Goal: Task Accomplishment & Management: Complete application form

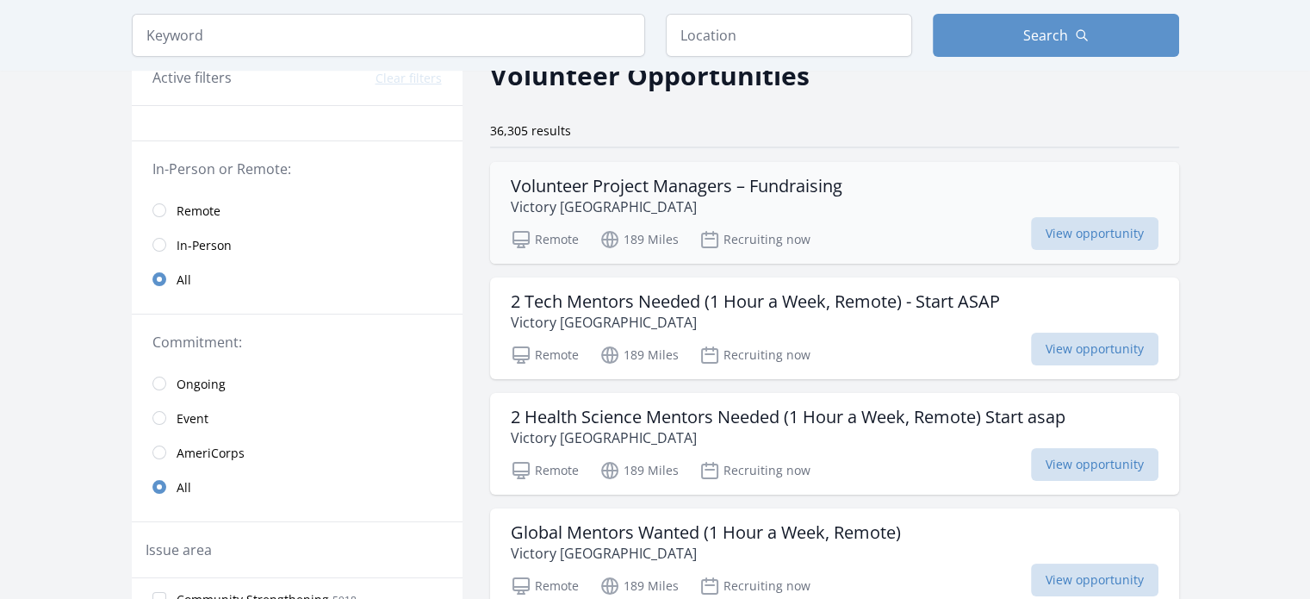
scroll to position [86, 0]
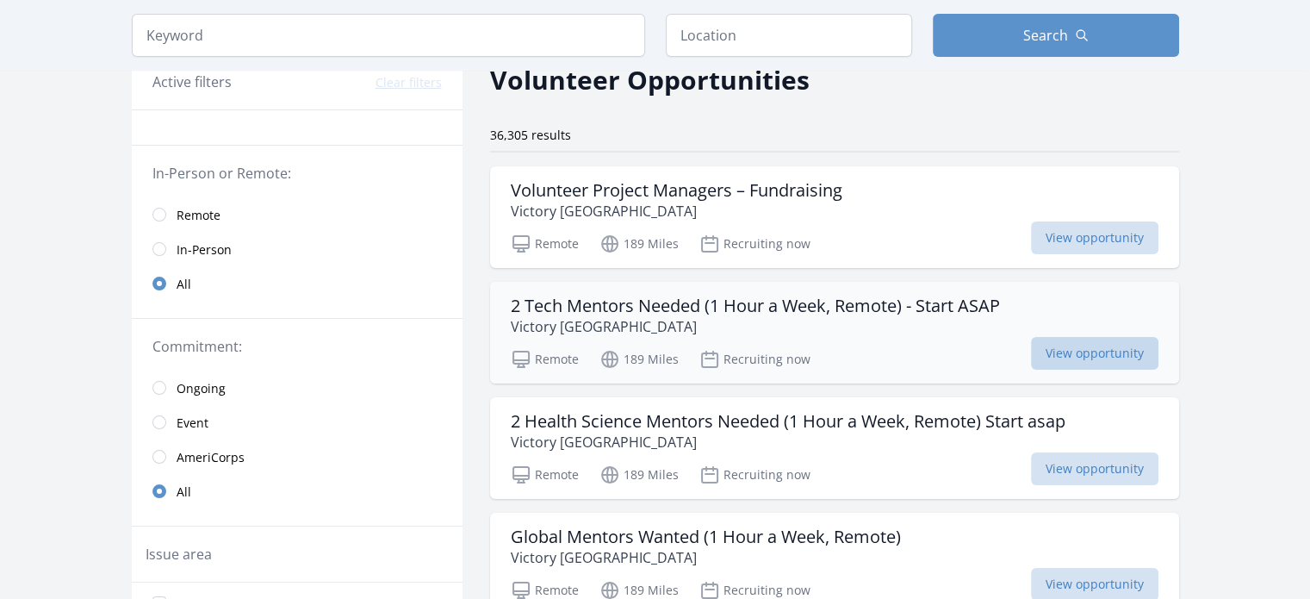
click at [1085, 351] on span "View opportunity" at bounding box center [1094, 353] width 127 height 33
click at [1084, 347] on span "View opportunity" at bounding box center [1094, 353] width 127 height 33
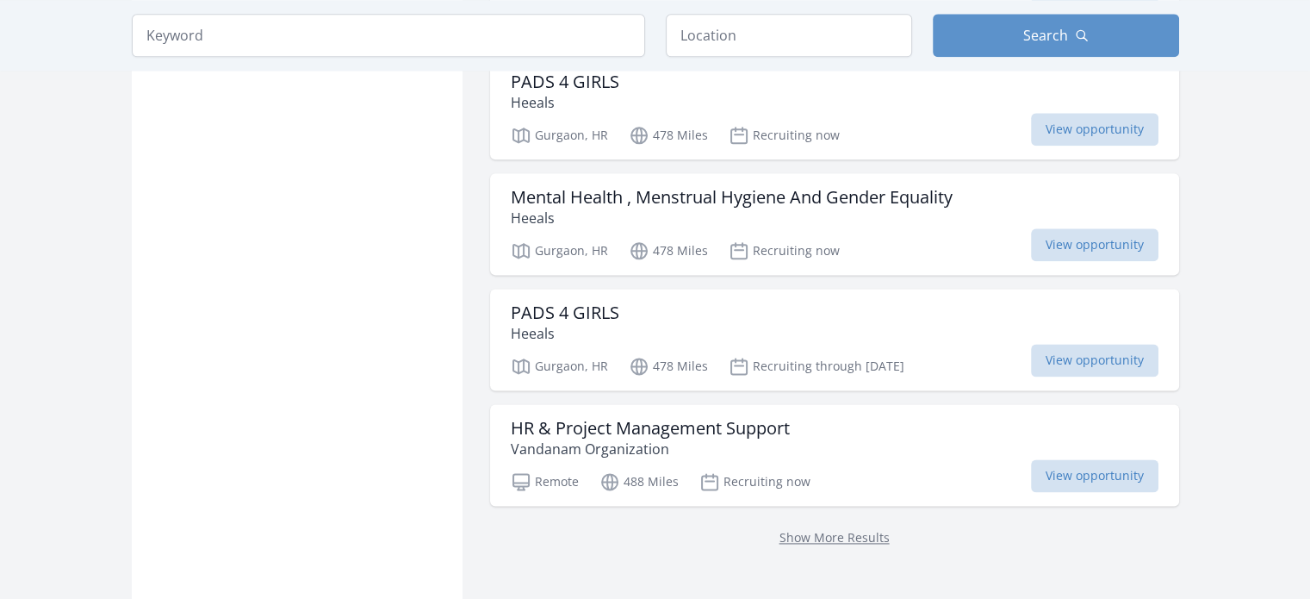
scroll to position [2240, 0]
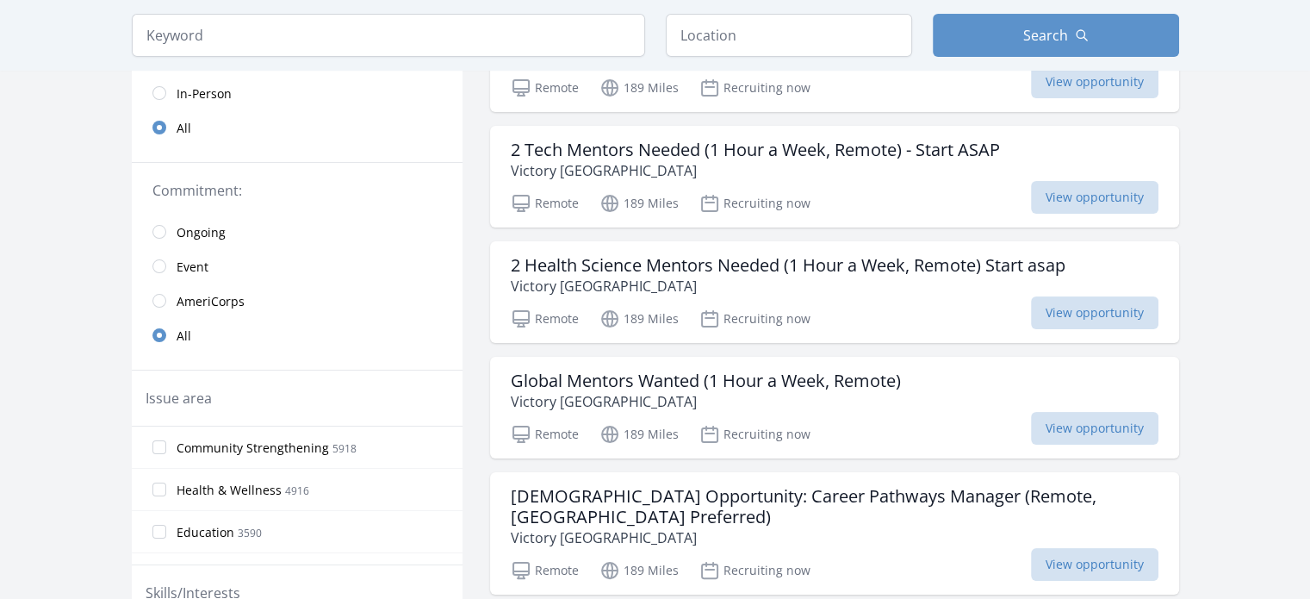
scroll to position [132, 0]
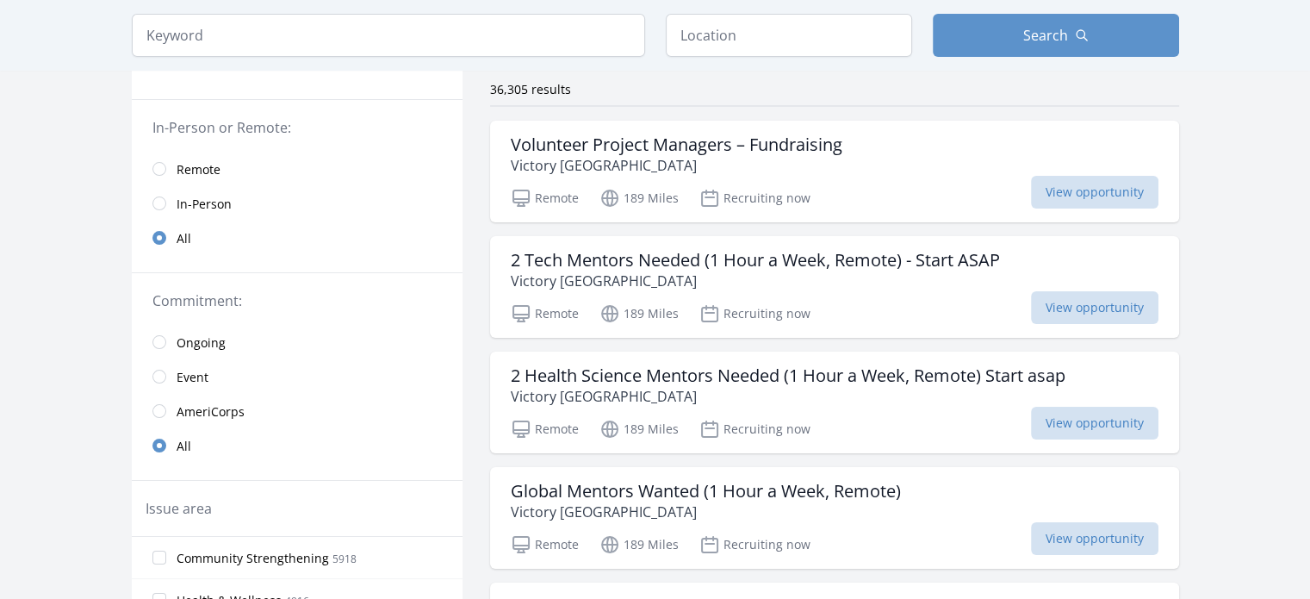
click at [170, 172] on link "Remote" at bounding box center [297, 169] width 331 height 34
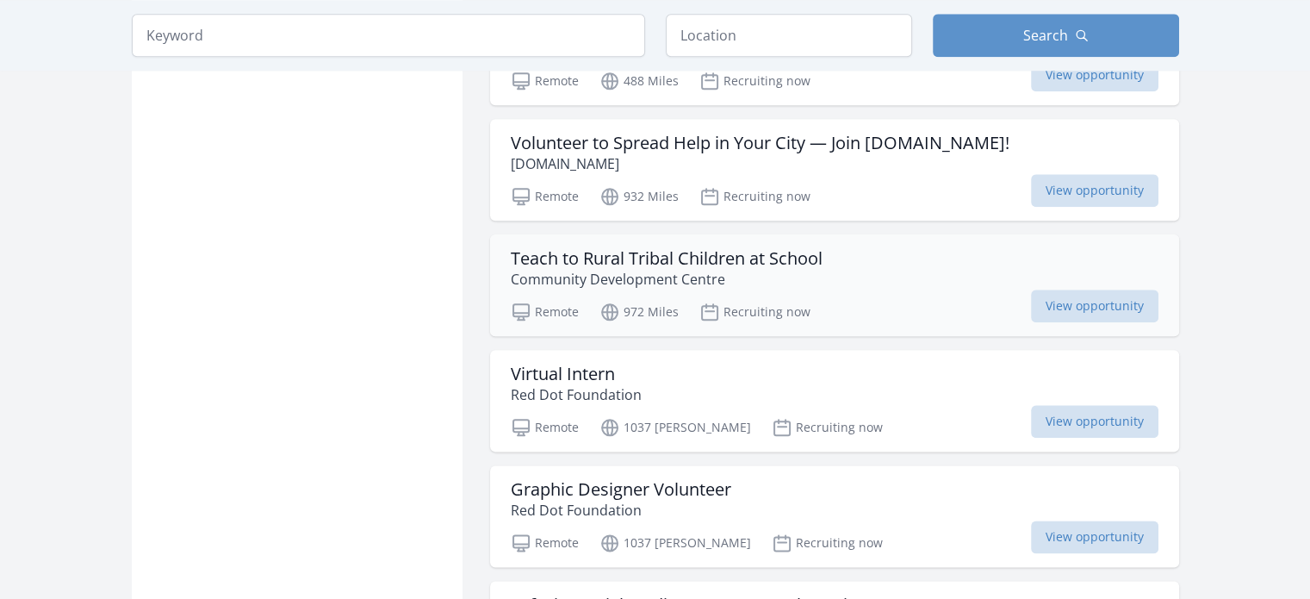
scroll to position [2027, 0]
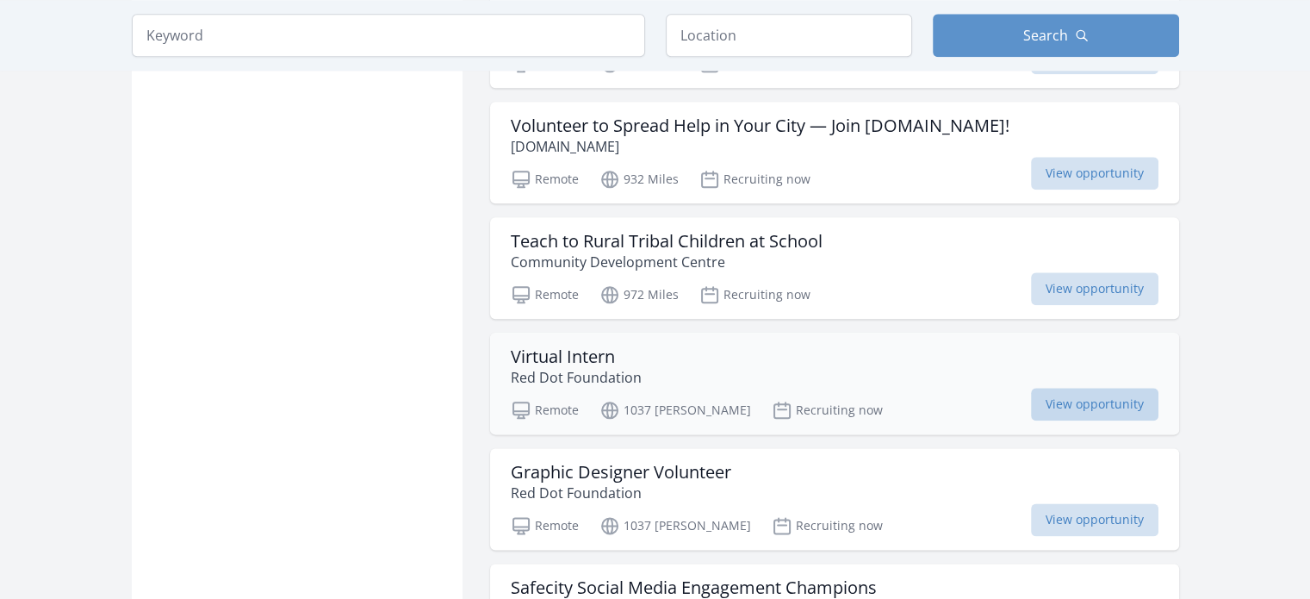
click at [1098, 388] on span "View opportunity" at bounding box center [1094, 404] width 127 height 33
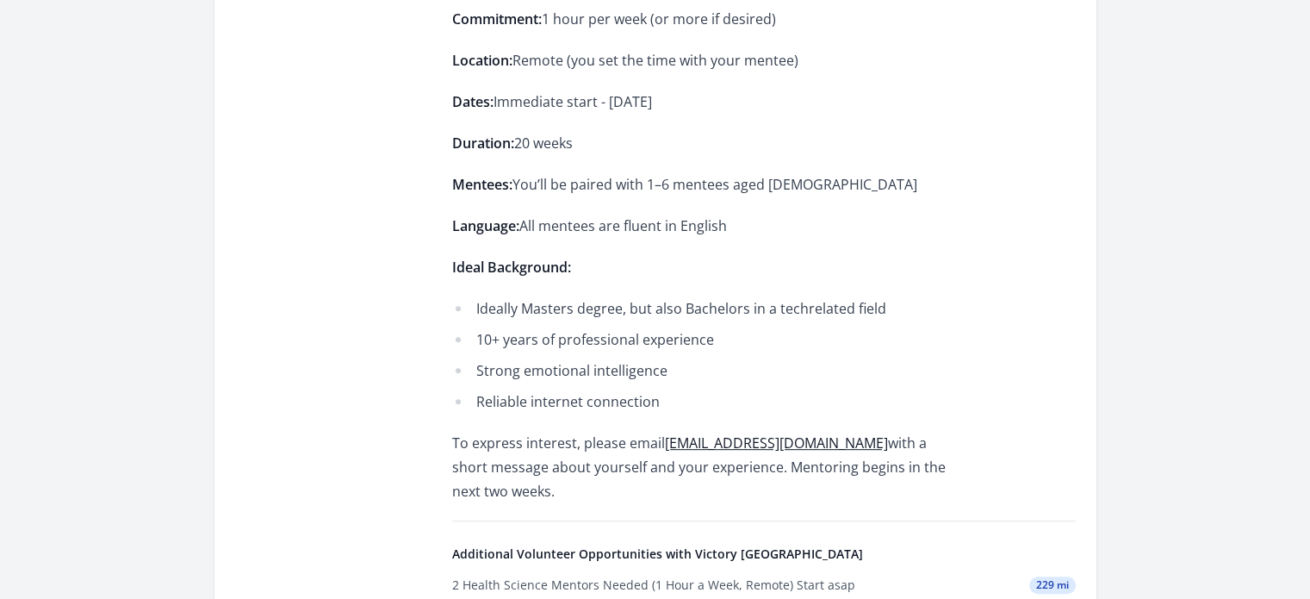
scroll to position [775, 0]
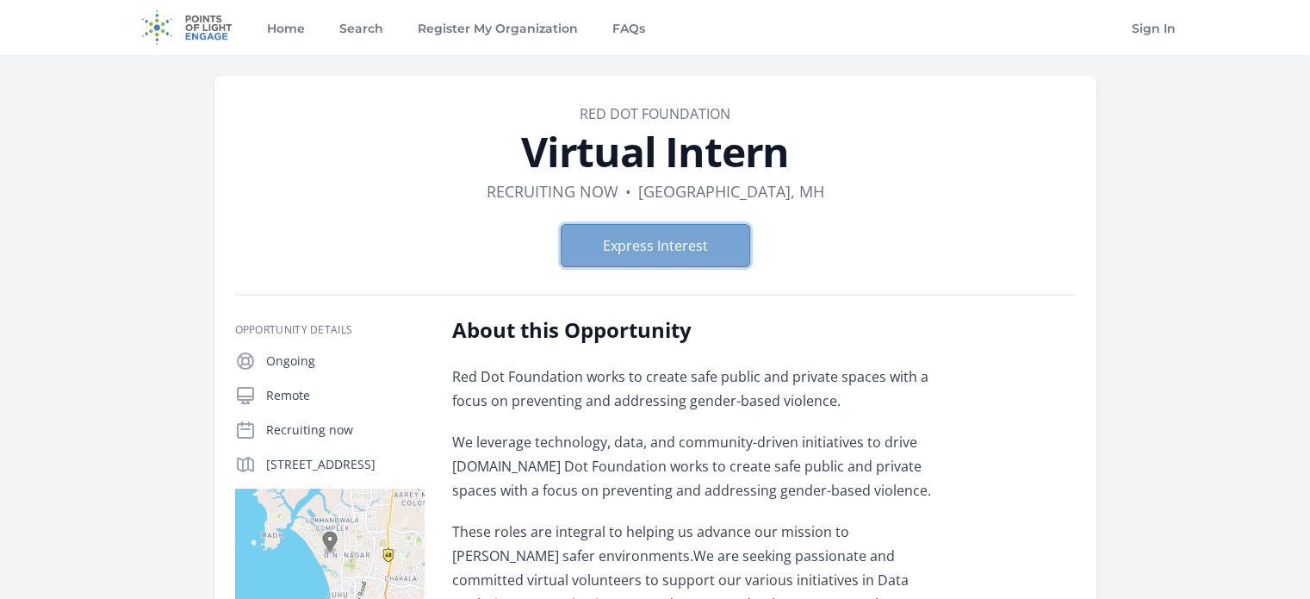
click at [630, 247] on button "Express Interest" at bounding box center [656, 245] width 190 height 43
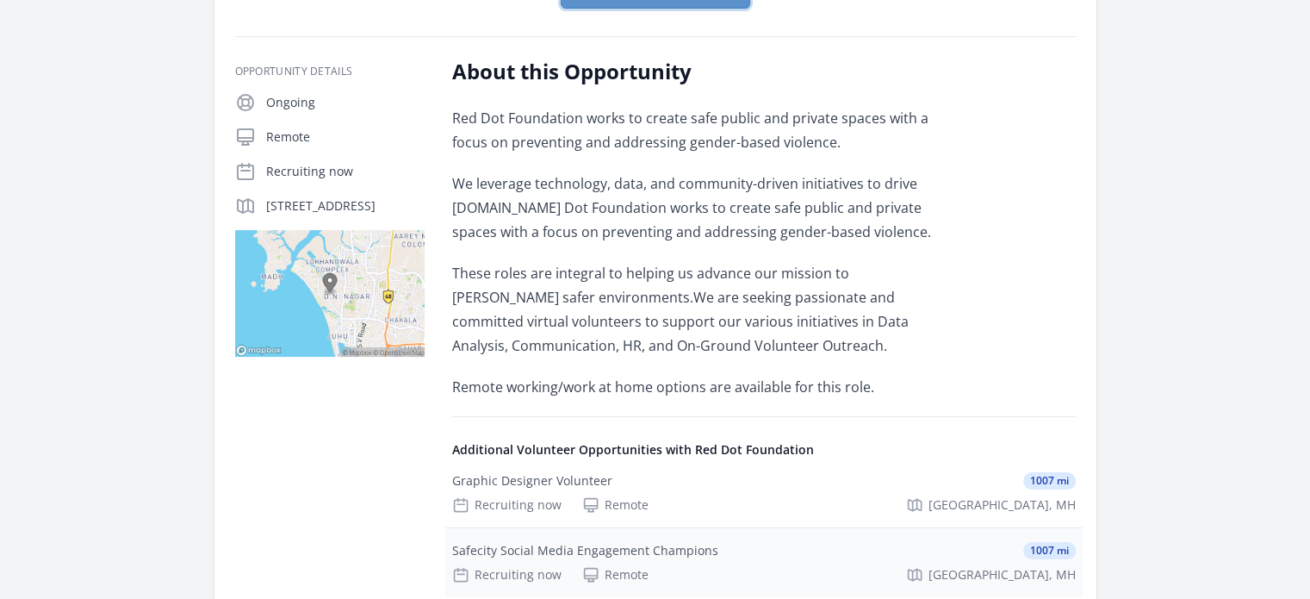
scroll to position [258, 0]
